Goal: Browse casually

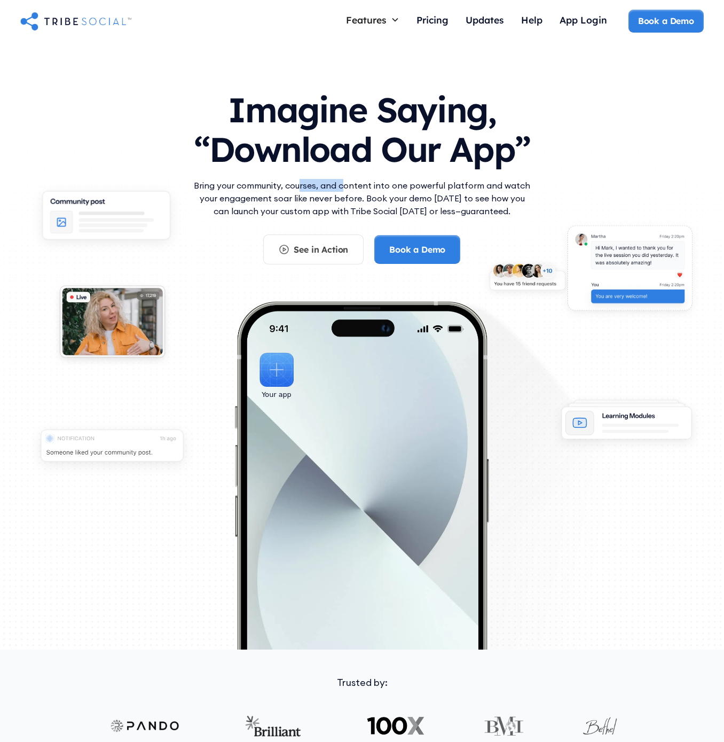
drag, startPoint x: 304, startPoint y: 188, endPoint x: 344, endPoint y: 188, distance: 40.0
click at [344, 188] on p "Bring your community, courses, and content into one powerful platform and watch…" at bounding box center [362, 198] width 342 height 38
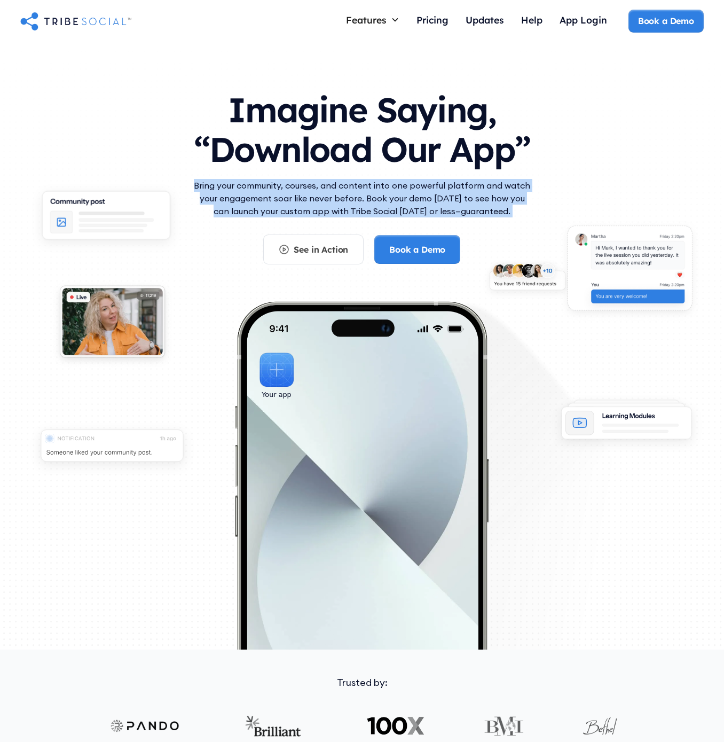
click at [344, 188] on p "Bring your community, courses, and content into one powerful platform and watch…" at bounding box center [362, 198] width 342 height 38
click at [304, 191] on p "Bring your community, courses, and content into one powerful platform and watch…" at bounding box center [362, 198] width 342 height 38
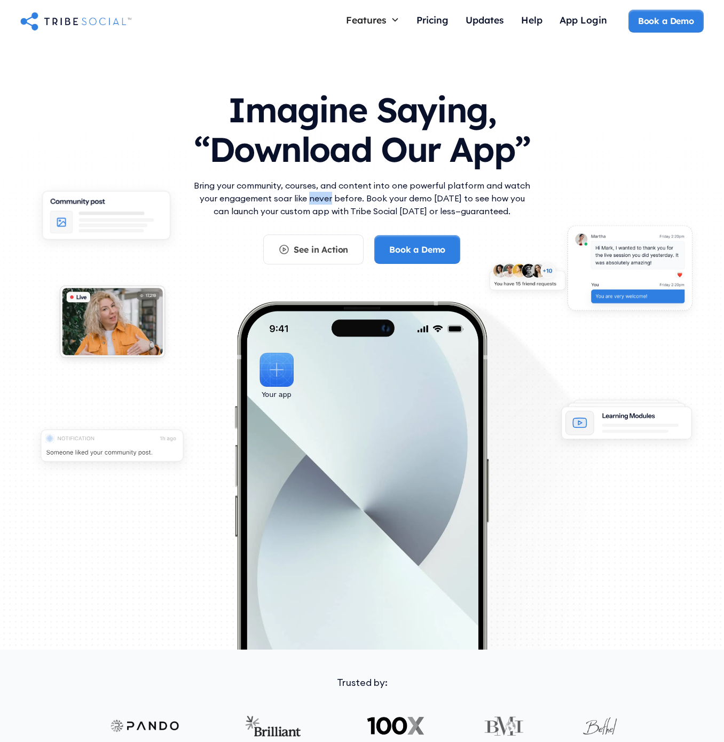
click at [304, 191] on p "Bring your community, courses, and content into one powerful platform and watch…" at bounding box center [362, 198] width 342 height 38
click at [501, 196] on p "Bring your community, courses, and content into one powerful platform and watch…" at bounding box center [362, 198] width 342 height 38
click at [324, 252] on div "See in Action" at bounding box center [321, 249] width 54 height 12
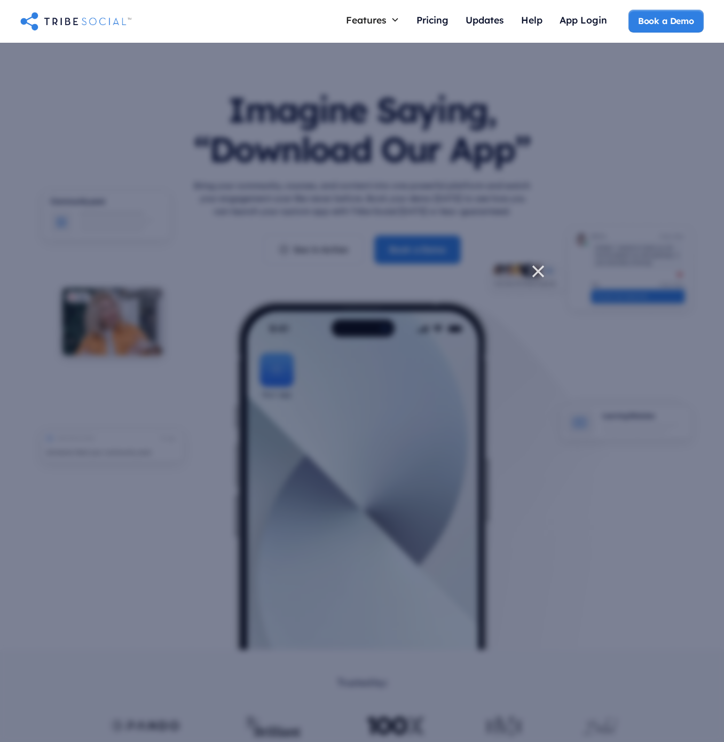
click at [539, 274] on icon at bounding box center [537, 271] width 21 height 21
